Goal: Task Accomplishment & Management: Manage account settings

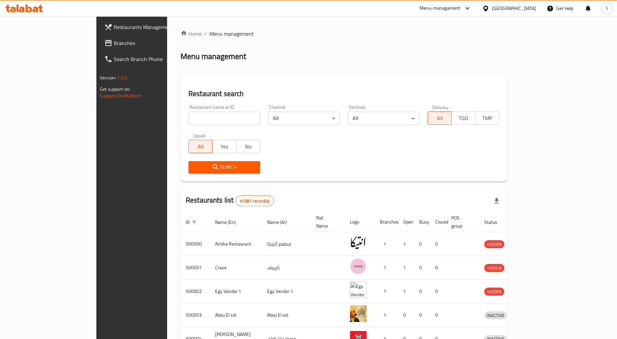
click at [188, 118] on input "search" at bounding box center [224, 118] width 72 height 13
paste input "502519"
type input "502519"
click button "Search" at bounding box center [224, 167] width 72 height 12
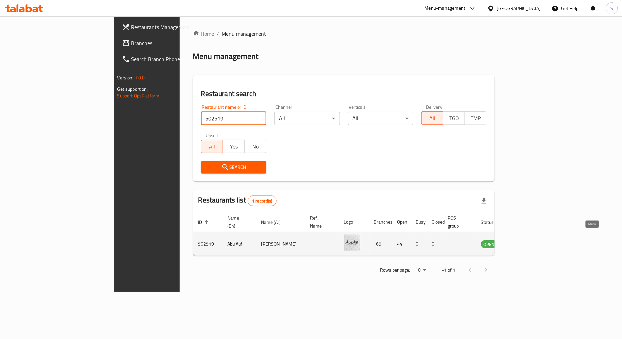
click at [524, 241] on icon "enhanced table" at bounding box center [519, 244] width 7 height 6
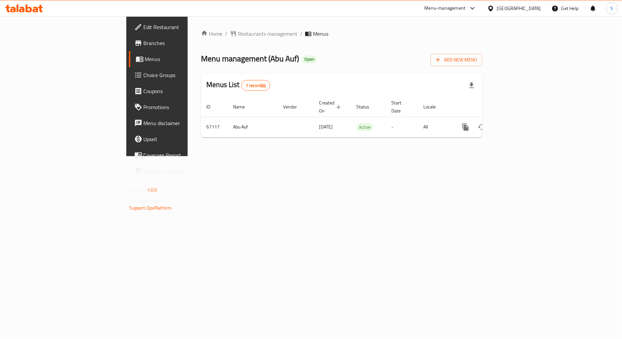
click at [144, 44] on span "Branches" at bounding box center [184, 43] width 81 height 8
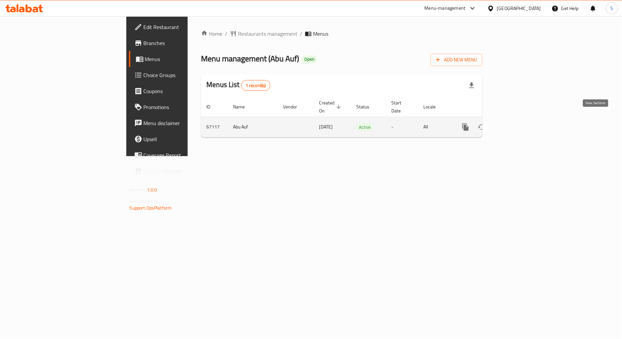
click at [518, 123] on icon "enhanced table" at bounding box center [514, 127] width 8 height 8
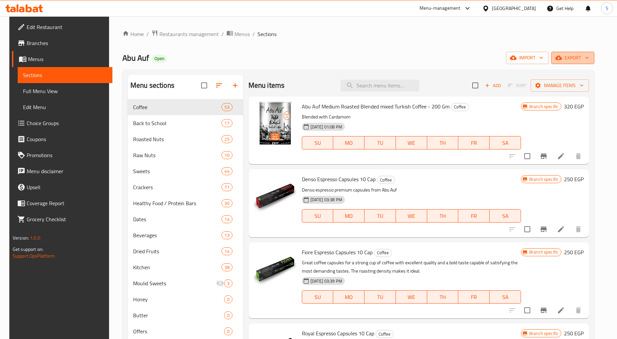
click at [579, 61] on span "export" at bounding box center [572, 58] width 32 height 8
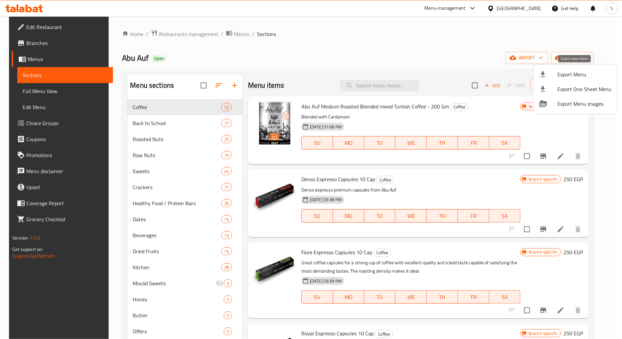
click at [559, 74] on span "Export Menu" at bounding box center [585, 74] width 54 height 8
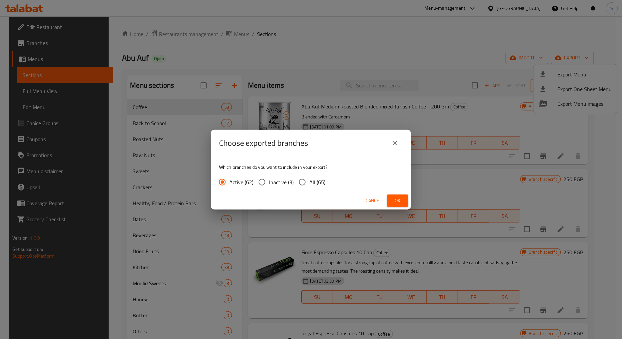
click at [302, 180] on input "All (65)" at bounding box center [302, 182] width 14 height 14
radio input "true"
click at [391, 201] on button "Ok" at bounding box center [397, 200] width 21 height 12
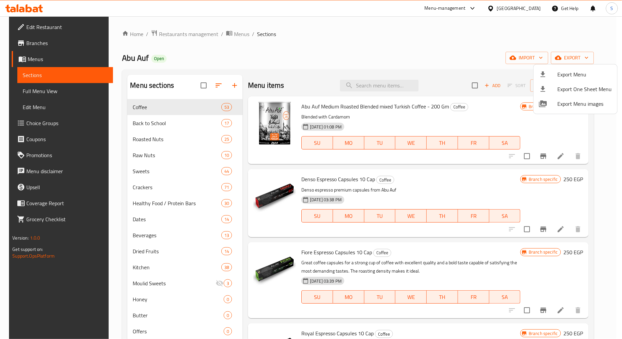
click at [441, 59] on div at bounding box center [311, 169] width 622 height 339
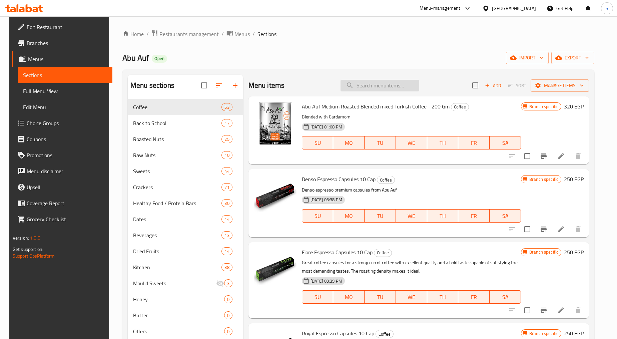
click at [383, 83] on input "search" at bounding box center [379, 86] width 79 height 12
paste input "Roasted Cashew 275 Gm Offer"
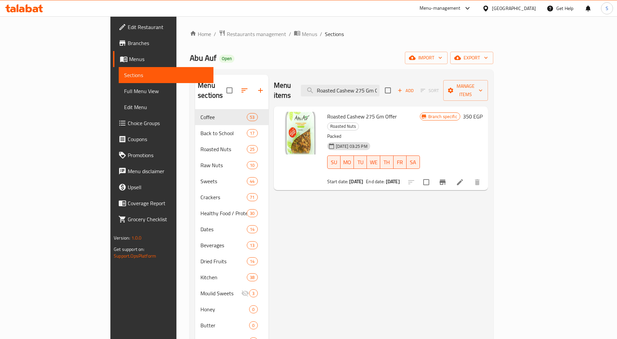
click at [485, 174] on div at bounding box center [444, 182] width 82 height 16
click at [450, 174] on button "Branch-specific-item" at bounding box center [442, 182] width 16 height 16
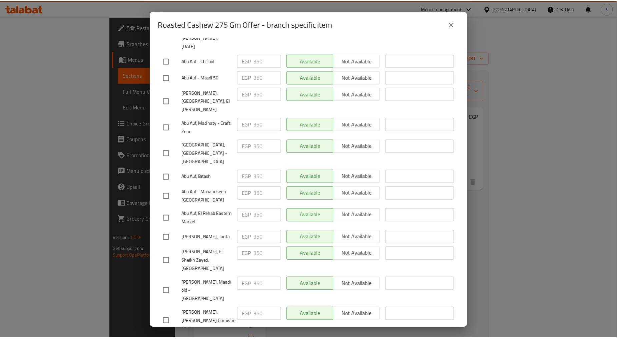
scroll to position [1136, 0]
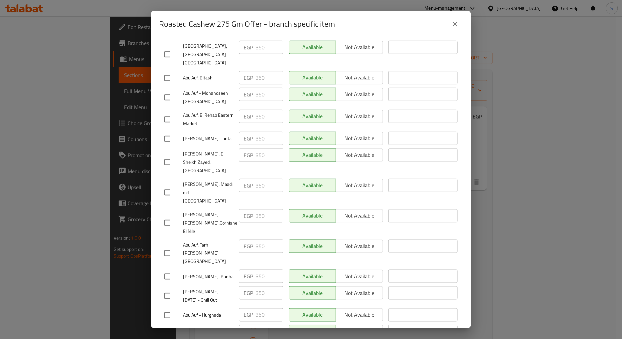
click at [453, 25] on icon "close" at bounding box center [455, 24] width 5 height 5
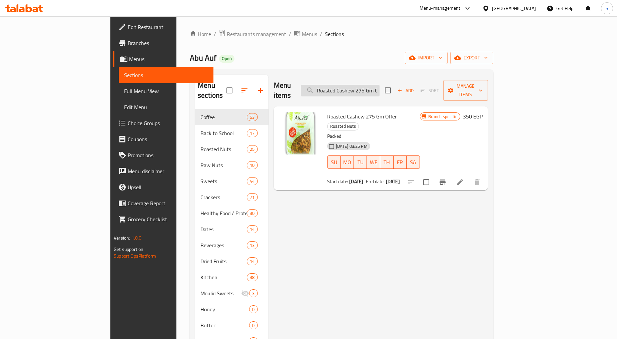
click at [360, 86] on input "Roasted Cashew 275 Gm Offer" at bounding box center [340, 91] width 79 height 12
paste input "Pistachio"
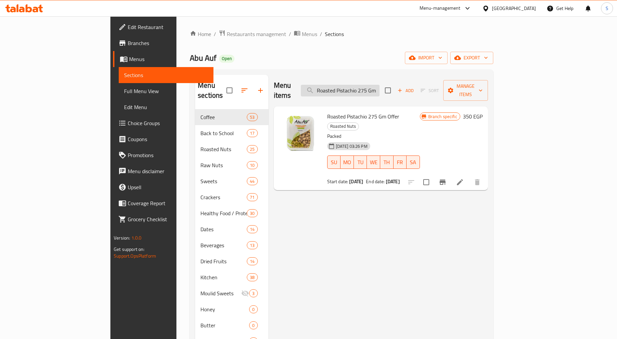
click at [379, 85] on input "Roasted Pistachio 275 Gm Offer" at bounding box center [340, 91] width 79 height 12
paste input "aw Almonds"
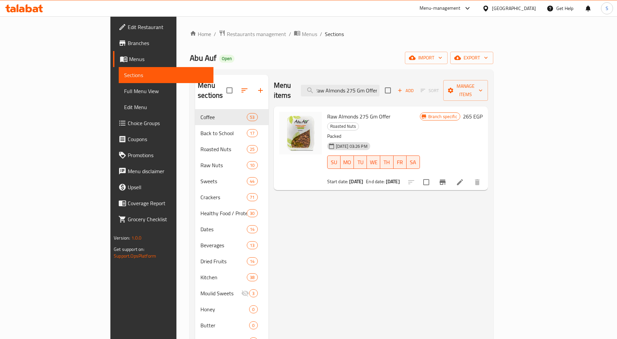
type input "Raw Almonds 275 Gm Offer"
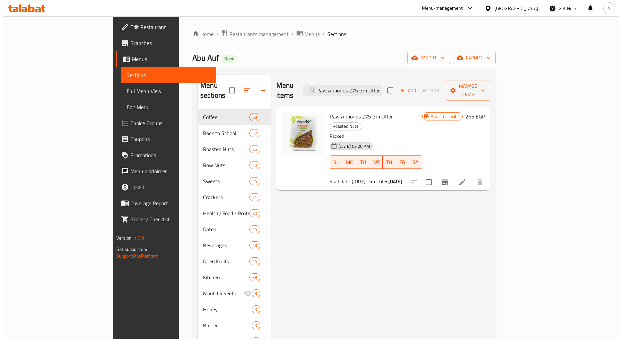
scroll to position [0, 0]
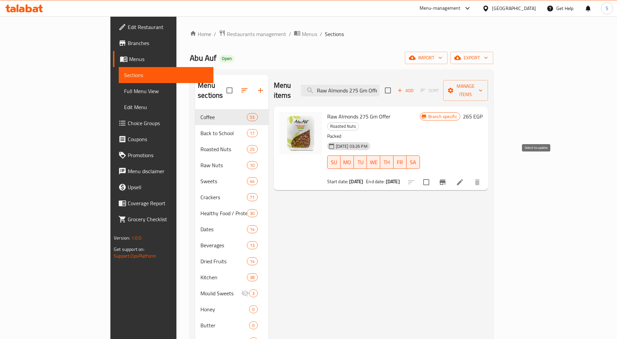
click at [433, 175] on input "checkbox" at bounding box center [426, 182] width 14 height 14
checkbox input "true"
click at [433, 175] on input "checkbox" at bounding box center [426, 182] width 14 height 14
checkbox input "false"
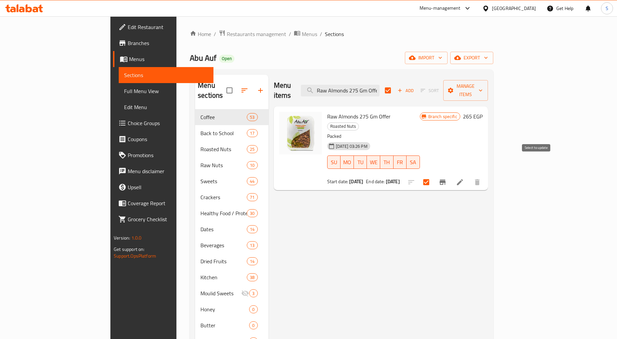
checkbox input "false"
click at [450, 174] on button "Branch-specific-item" at bounding box center [442, 182] width 16 height 16
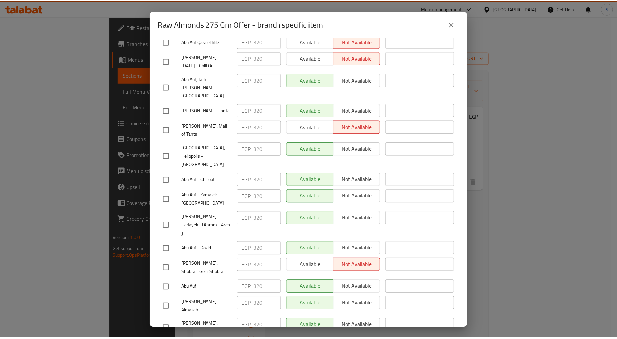
scroll to position [1136, 0]
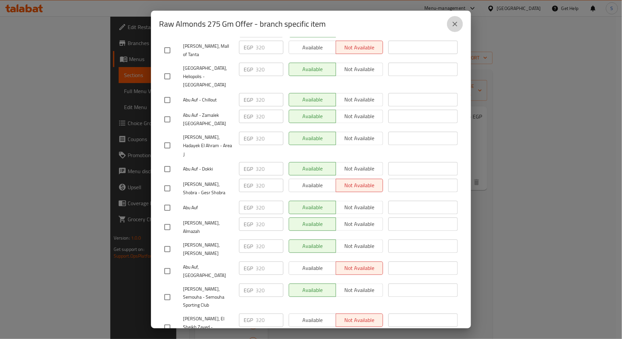
click at [455, 27] on icon "close" at bounding box center [455, 24] width 8 height 8
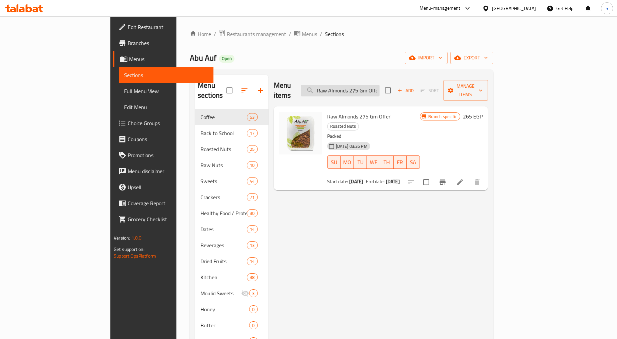
click at [379, 85] on input "Raw Almonds 275 Gm Offer" at bounding box center [340, 91] width 79 height 12
paste input "Walnut Quarter"
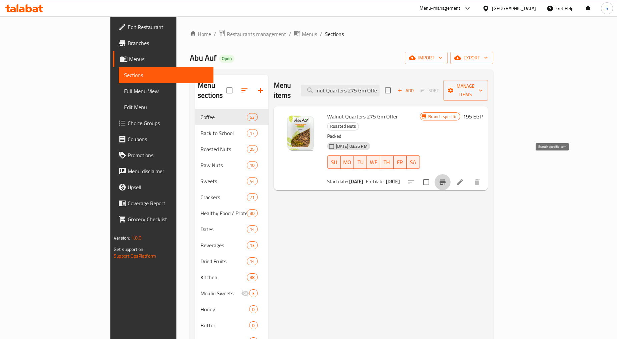
click at [445, 179] on icon "Branch-specific-item" at bounding box center [442, 181] width 6 height 5
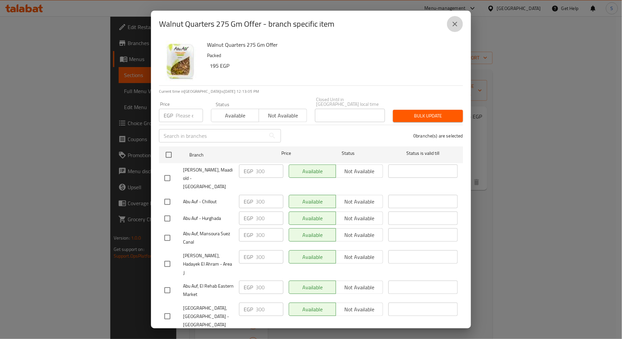
click at [459, 25] on button "close" at bounding box center [455, 24] width 16 height 16
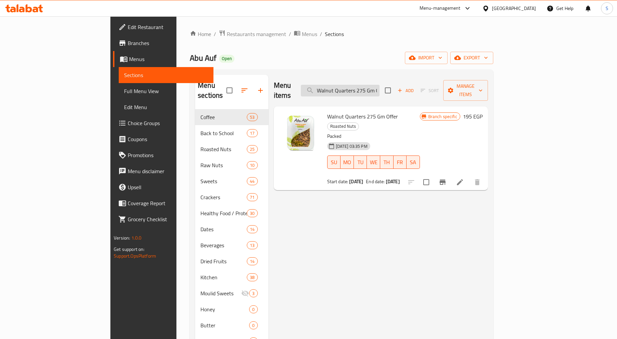
click at [379, 85] on input "Walnut Quarters 275 Gm Offer" at bounding box center [340, 91] width 79 height 12
paste input "Roasted Salted Almond"
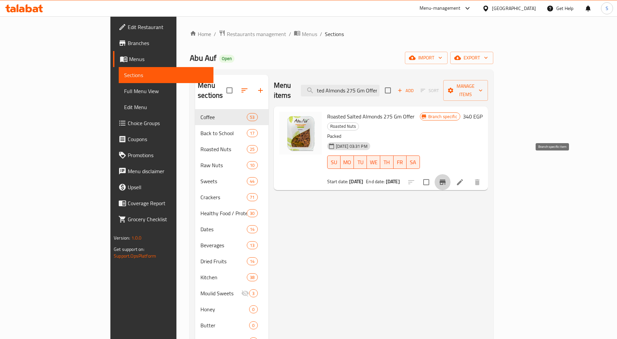
click at [446, 178] on icon "Branch-specific-item" at bounding box center [442, 182] width 8 height 8
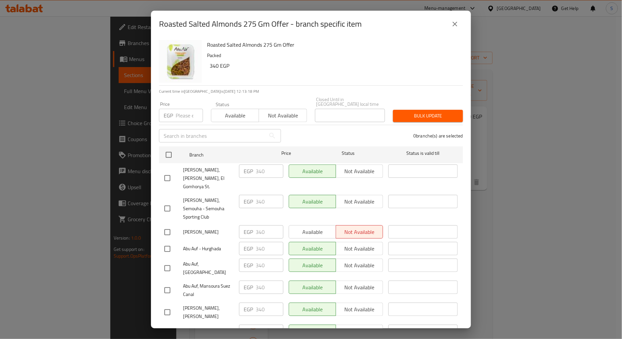
click at [457, 21] on icon "close" at bounding box center [455, 24] width 8 height 8
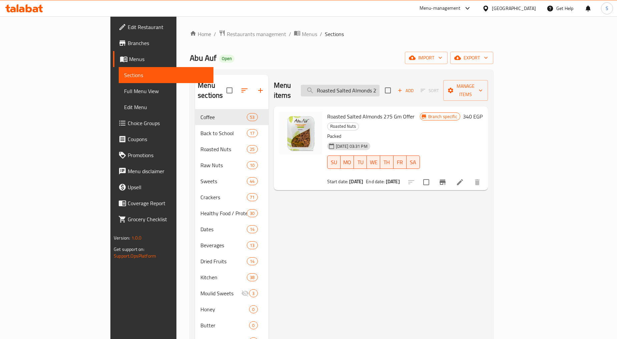
click at [363, 88] on input "Roasted Salted Almonds 275 Gm Offer" at bounding box center [340, 91] width 79 height 12
paste input "Abu Auf Mixed Nut"
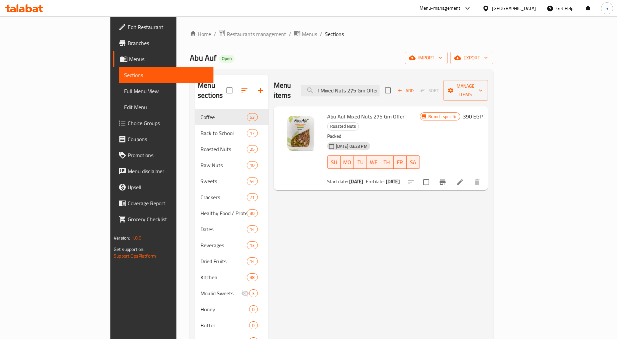
click at [446, 178] on icon "Branch-specific-item" at bounding box center [442, 182] width 8 height 8
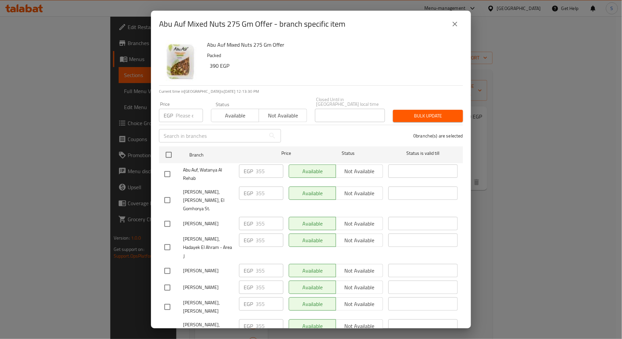
click at [458, 23] on icon "close" at bounding box center [455, 24] width 8 height 8
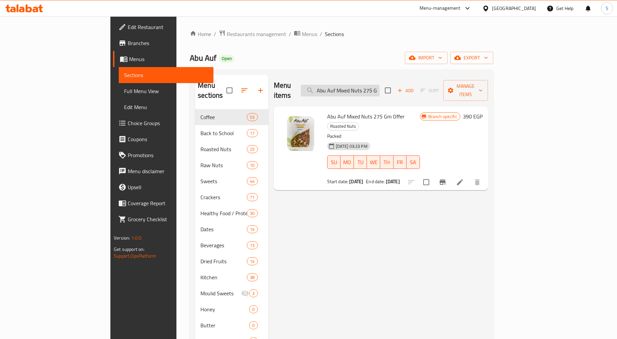
click at [379, 87] on input "Abu Auf Mixed Nuts 275 Gm Offer" at bounding box center [340, 91] width 79 height 12
paste input "Roasted Cashew"
click at [446, 178] on icon "Branch-specific-item" at bounding box center [442, 182] width 8 height 8
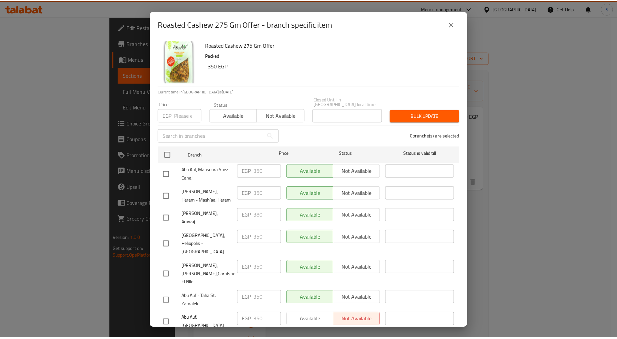
scroll to position [858, 0]
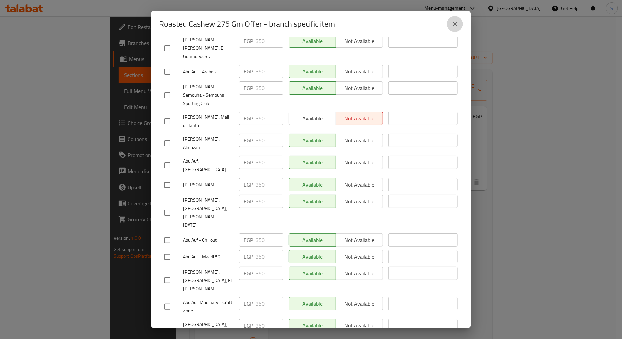
click at [455, 26] on icon "close" at bounding box center [455, 24] width 8 height 8
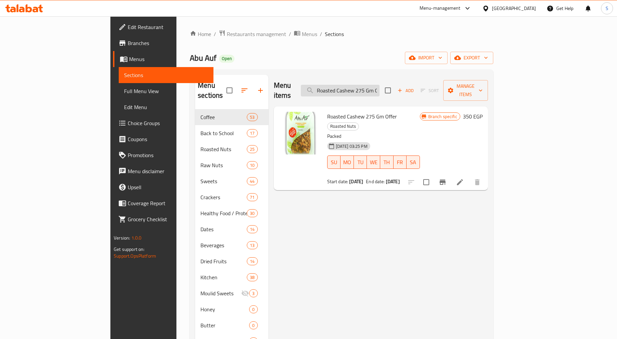
click at [379, 85] on input "Roasted Cashew 275 Gm Offer" at bounding box center [340, 91] width 79 height 12
paste input "Pistachio"
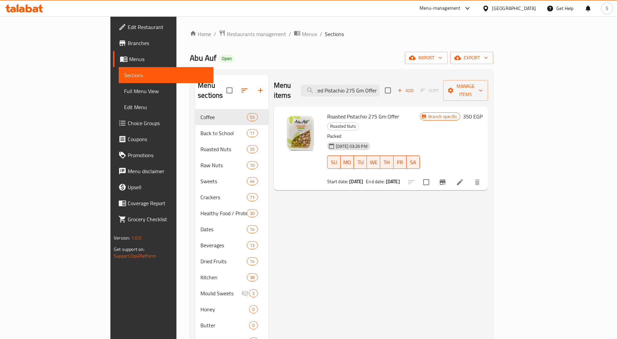
click at [446, 178] on icon "Branch-specific-item" at bounding box center [442, 182] width 8 height 8
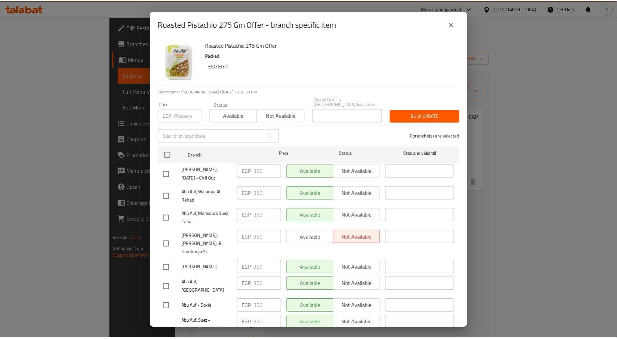
scroll to position [1136, 0]
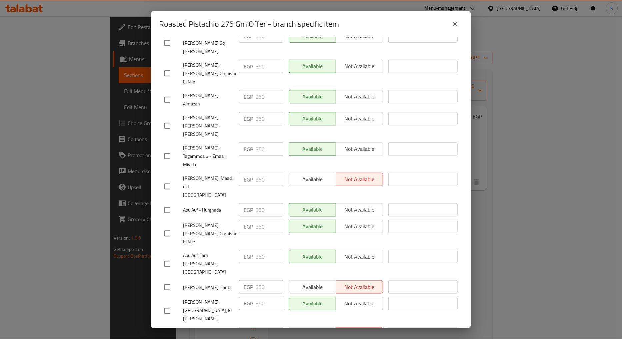
click at [459, 24] on icon "close" at bounding box center [455, 24] width 8 height 8
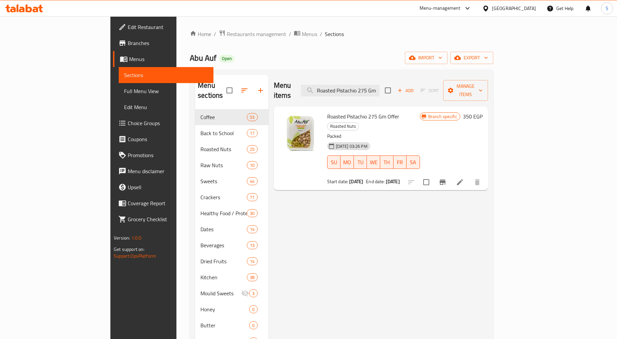
click at [382, 91] on div "Menu items Roasted Pistachio 275 Gm Offer Add Sort Manage items" at bounding box center [381, 91] width 214 height 32
click at [379, 87] on input "Roasted Pistachio 275 Gm Offer" at bounding box center [340, 91] width 79 height 12
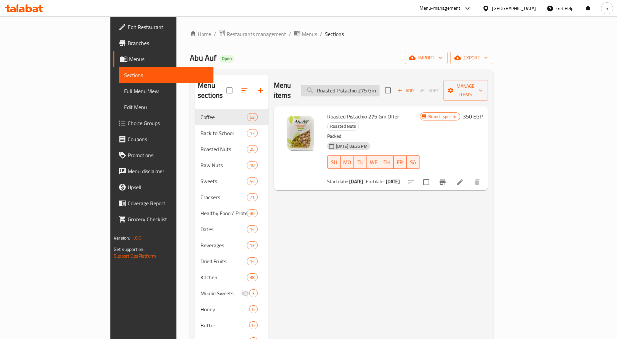
paste input "aw Almonds"
click at [446, 178] on icon "Branch-specific-item" at bounding box center [442, 182] width 8 height 8
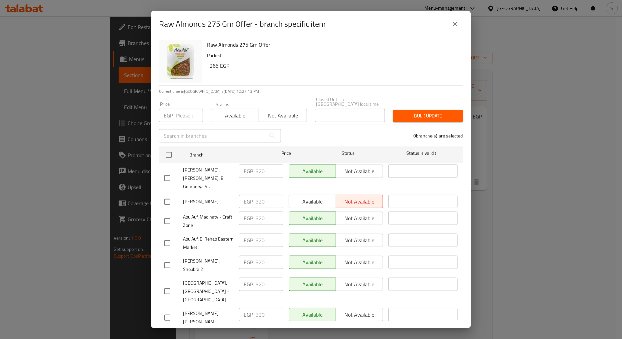
click at [454, 21] on icon "close" at bounding box center [455, 24] width 8 height 8
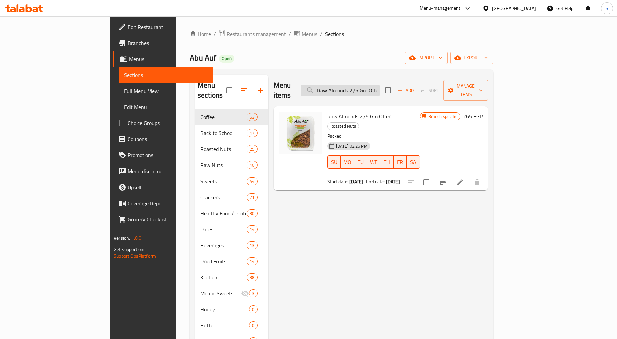
click at [379, 85] on input "Raw Almonds 275 Gm Offer" at bounding box center [340, 91] width 79 height 12
paste input "Walnut Quarter"
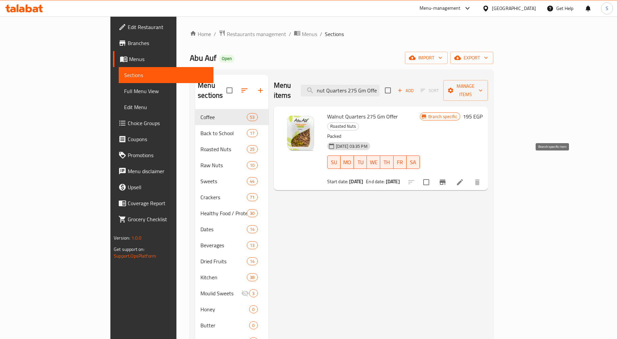
click at [446, 178] on icon "Branch-specific-item" at bounding box center [442, 182] width 8 height 8
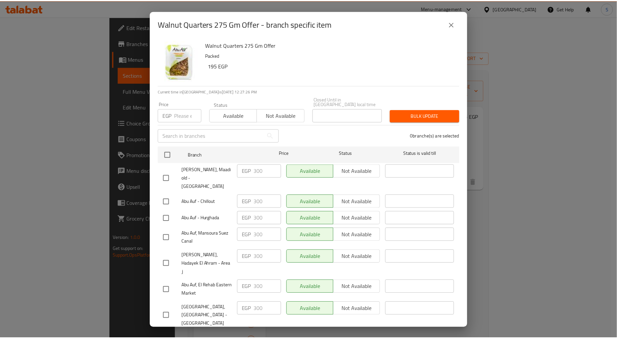
scroll to position [838, 0]
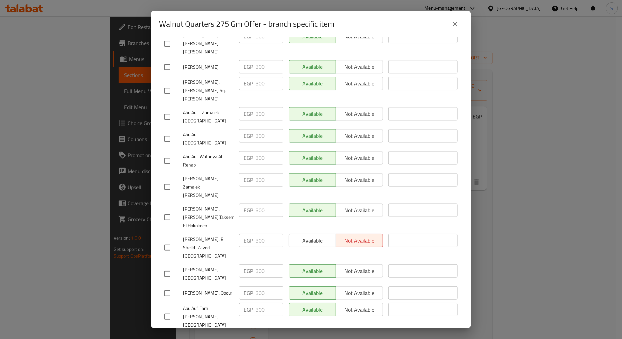
click at [455, 28] on button "close" at bounding box center [455, 24] width 16 height 16
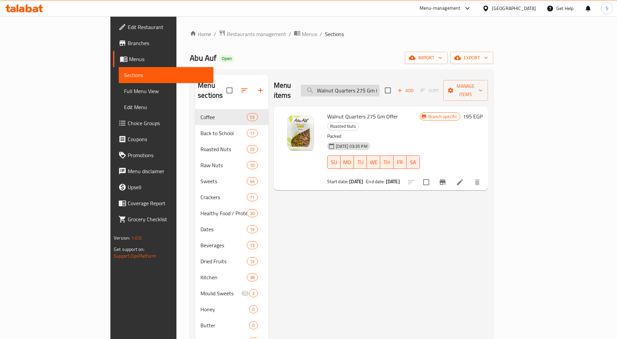
click at [379, 85] on input "Walnut Quarters 275 Gm Offer" at bounding box center [340, 91] width 79 height 12
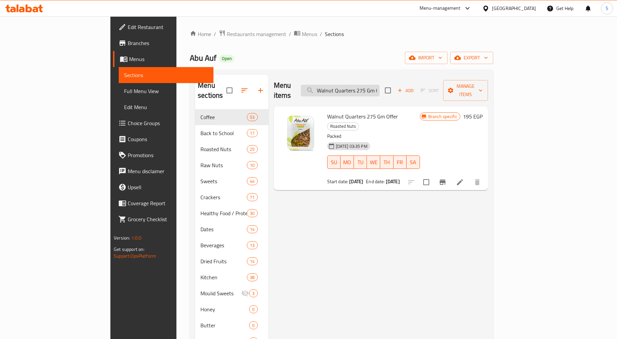
click at [379, 85] on input "Walnut Quarters 275 Gm Offer" at bounding box center [340, 91] width 79 height 12
paste input "Roasted Salted Almond"
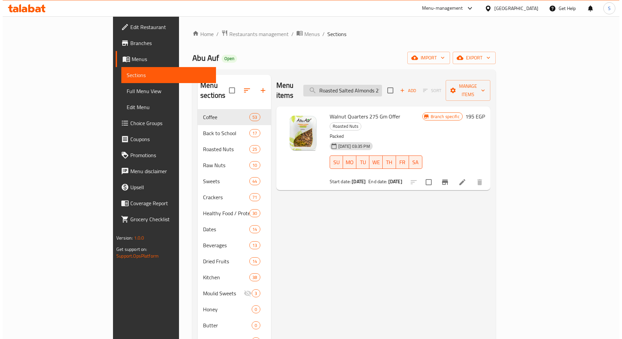
scroll to position [0, 27]
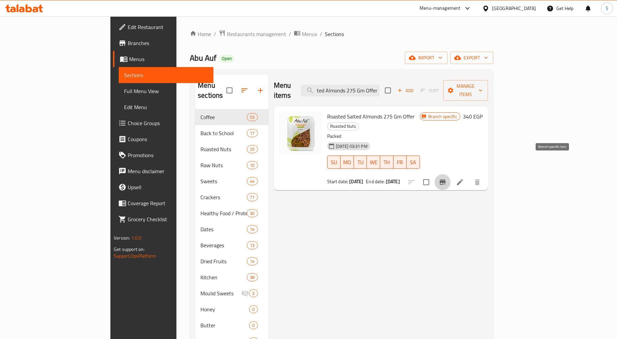
click at [446, 178] on icon "Branch-specific-item" at bounding box center [442, 182] width 8 height 8
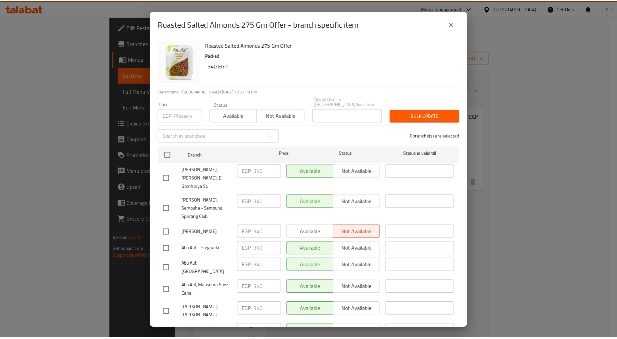
scroll to position [1136, 0]
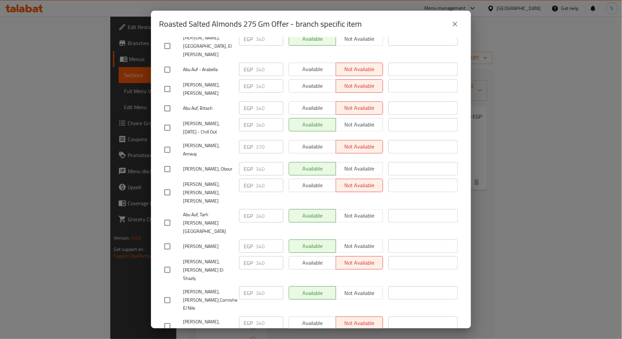
click at [459, 24] on button "close" at bounding box center [455, 24] width 16 height 16
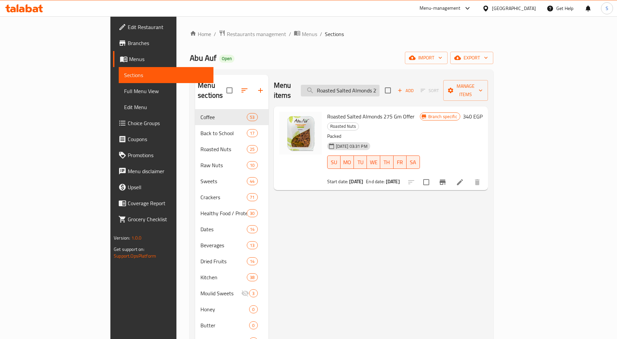
click at [379, 87] on input "Roasted Salted Almonds 275 Gm Offer" at bounding box center [340, 91] width 79 height 12
paste input "Abu Auf Mixed Nut"
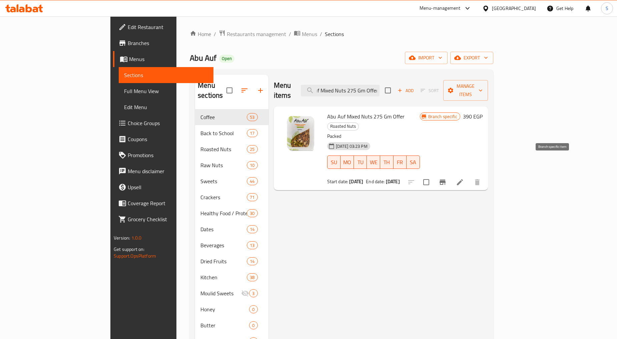
click at [446, 178] on icon "Branch-specific-item" at bounding box center [442, 182] width 8 height 8
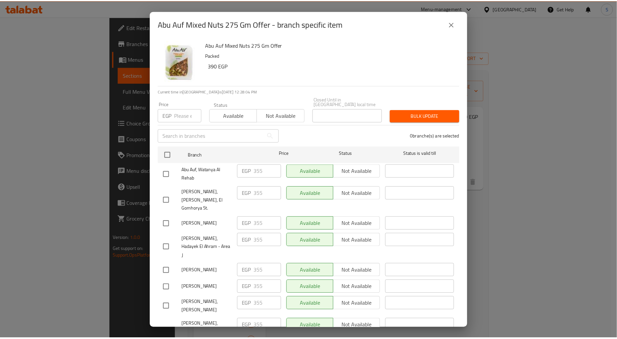
scroll to position [1136, 0]
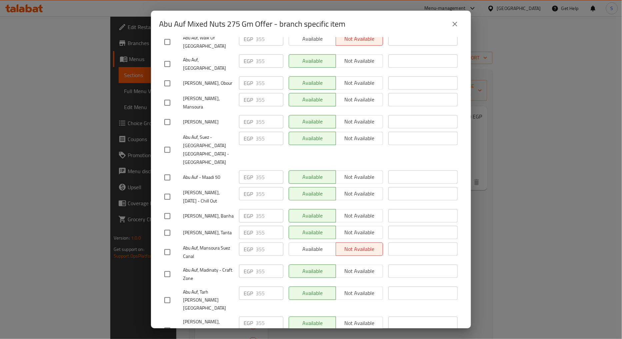
click at [451, 26] on icon "close" at bounding box center [455, 24] width 8 height 8
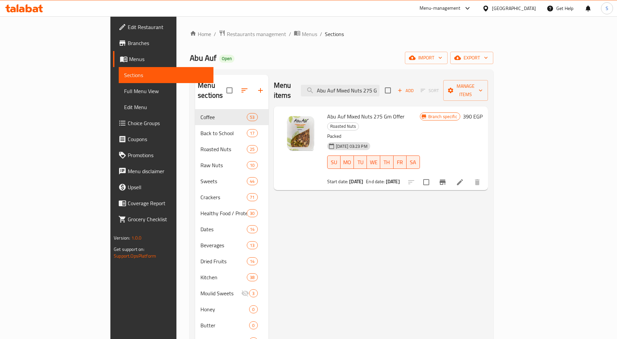
click at [363, 60] on div "Abu Auf Open import export" at bounding box center [341, 58] width 303 height 12
click at [401, 92] on div "Menu items Abu Auf Mixed Nuts 275 Gm Offer Add Sort Manage items" at bounding box center [381, 91] width 214 height 32
click at [379, 85] on input "Abu Auf Mixed Nuts 275 Gm Offer" at bounding box center [340, 91] width 79 height 12
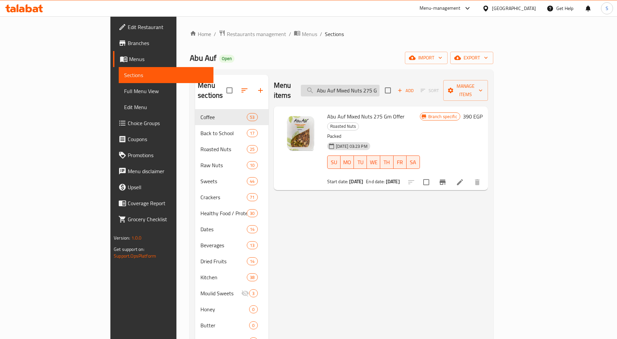
paste input "Roasted Cashew"
type input "Roasted Cashew 275 Gm Offer"
click at [469, 176] on li at bounding box center [459, 182] width 19 height 12
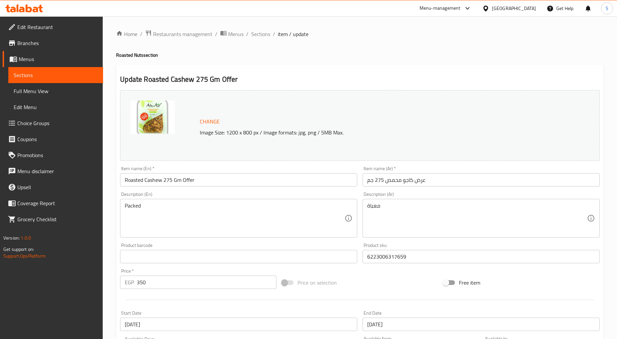
click at [170, 181] on input "Roasted Cashew 275 Gm Offer" at bounding box center [238, 179] width 237 height 13
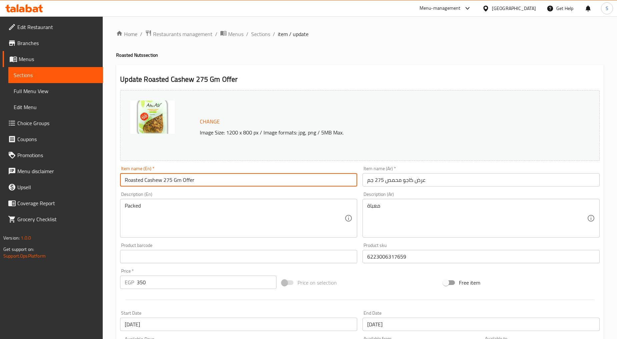
click at [170, 181] on input "Roasted Cashew 275 Gm Offer" at bounding box center [238, 179] width 237 height 13
click at [194, 179] on input "Roasted Cashew 275 Gm Offer" at bounding box center [238, 179] width 237 height 13
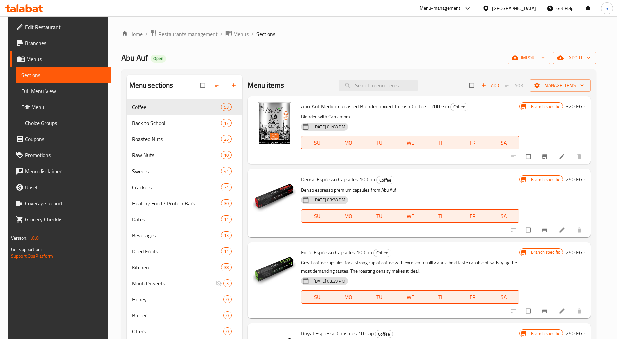
click at [16, 46] on span at bounding box center [20, 43] width 9 height 8
